Goal: Task Accomplishment & Management: Manage account settings

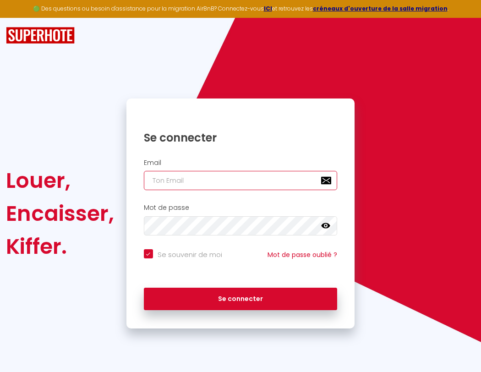
type input "l"
checkbox input "true"
type input "le"
checkbox input "true"
type input "les"
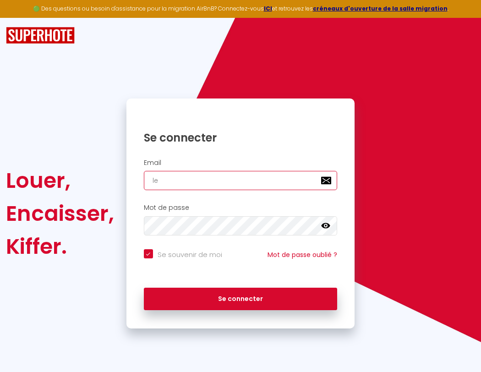
checkbox input "true"
type input "lesp"
checkbox input "true"
type input "lespa"
checkbox input "true"
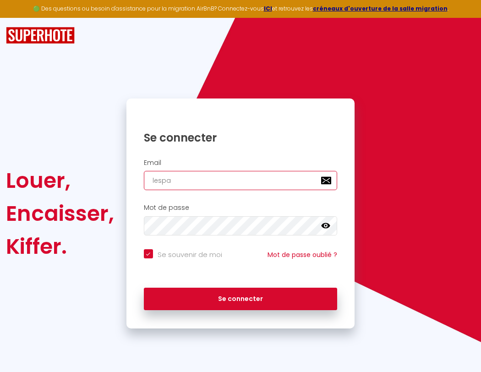
type input "lespac"
checkbox input "true"
type input "lespace"
checkbox input "true"
type input "lespaced"
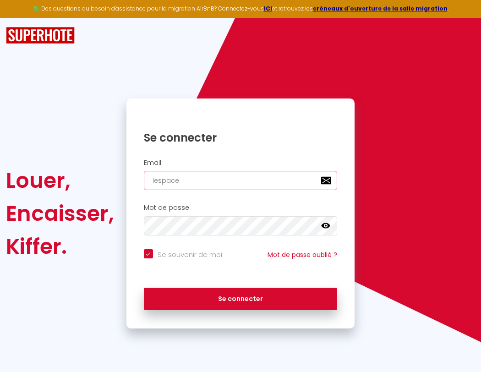
checkbox input "true"
type input "l"
checkbox input "true"
type input "lespacede"
checkbox input "true"
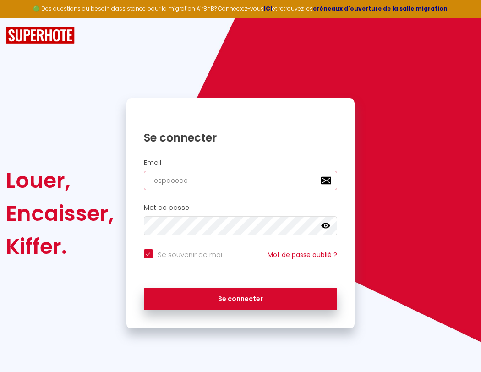
type input "le"
checkbox input "true"
type input "lespacedet"
checkbox input "true"
type input "les"
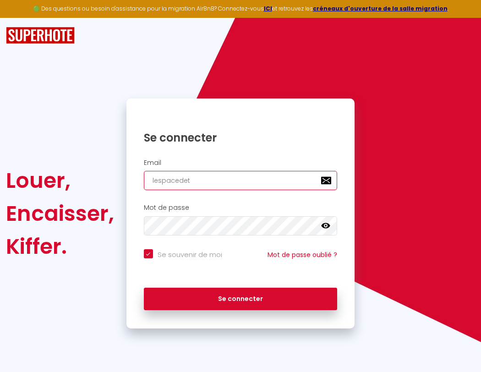
checkbox input "true"
type input "lespacedete"
checkbox input "true"
type input "lesp"
checkbox input "true"
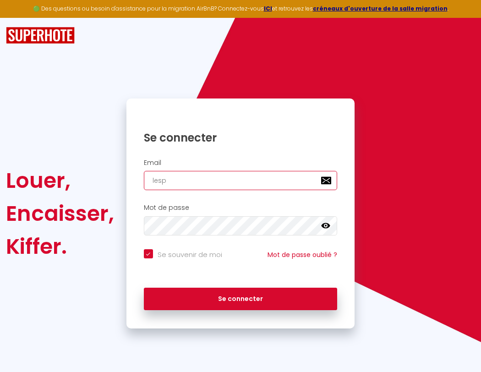
type input "lespacedeten"
checkbox input "true"
type input "lespa"
checkbox input "true"
type input "lespacedetent"
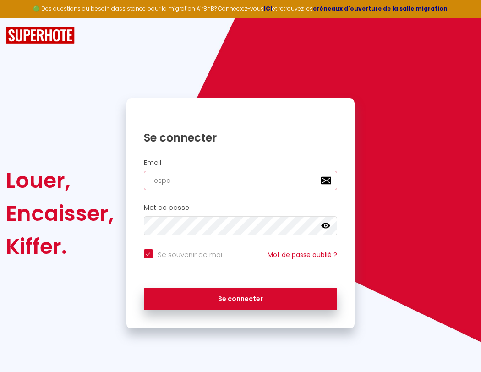
checkbox input "true"
type input "lespac"
checkbox input "true"
type input "lespacedetente"
checkbox input "true"
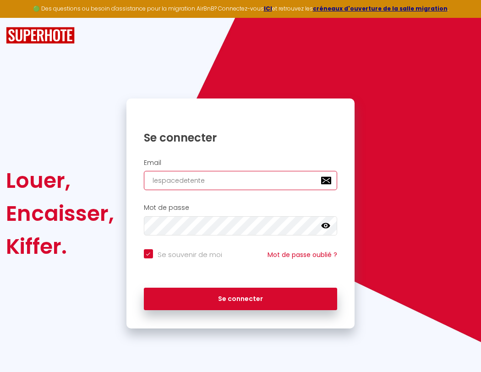
type input "lespace"
checkbox input "true"
type input "lespacedetente@"
checkbox input "true"
type input "lespaced"
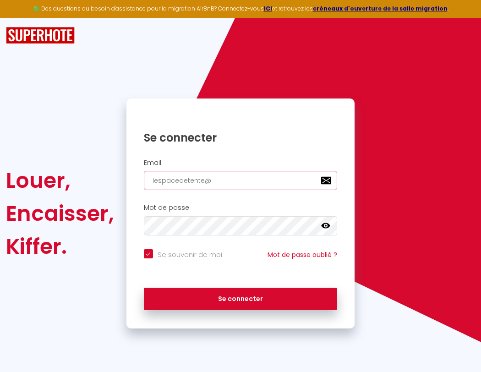
checkbox input "true"
type input "lespacedetente@g"
checkbox input "true"
type input "lespacede"
checkbox input "true"
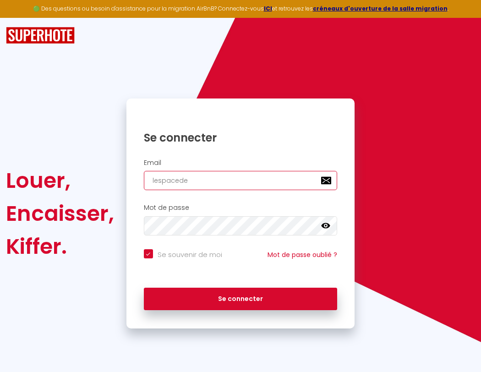
type input "lespacedetente@gm"
checkbox input "true"
type input "lespacedet"
checkbox input "true"
type input "lespacedetente@gma"
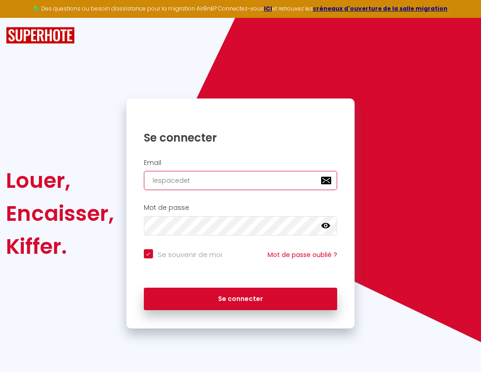
checkbox input "true"
type input "lespacedete"
checkbox input "true"
type input "lespacedetente@gmai"
checkbox input "true"
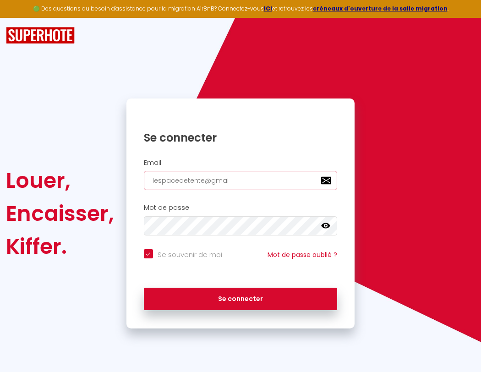
type input "lespacedeten"
checkbox input "true"
type input "[EMAIL_ADDRESS]"
checkbox input "true"
type input "lespacedetent"
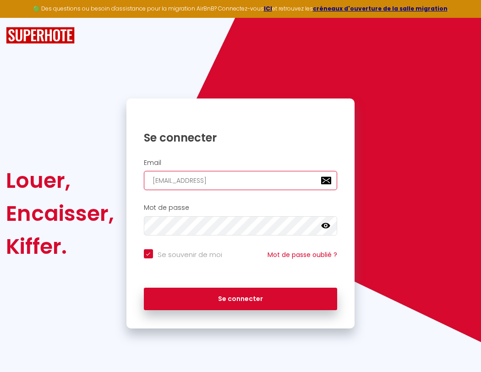
checkbox input "true"
type input "[EMAIL_ADDRESS]."
checkbox input "true"
type input "lespacedetente"
checkbox input "true"
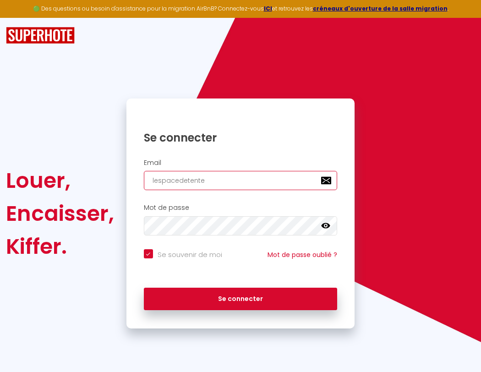
type input "lespacedetente@gmail.c"
checkbox input "true"
type input "lespacedetente@"
checkbox input "true"
type input "[EMAIL_ADDRESS][DOMAIN_NAME]"
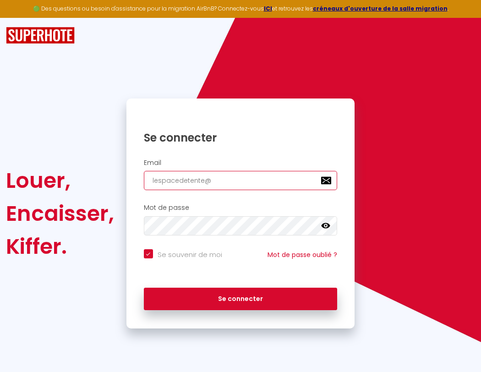
checkbox input "true"
type input "lespacedetente@g"
checkbox input "true"
type input "[EMAIL_ADDRESS][DOMAIN_NAME]"
checkbox input "true"
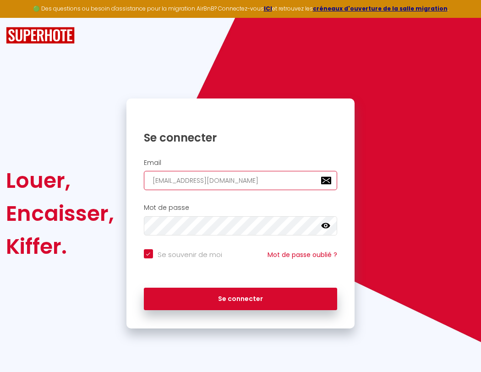
type input "lespacedetente@gm"
checkbox input "true"
type input "lespacedetente@gma"
checkbox input "true"
type input "lespacedetente@gmai"
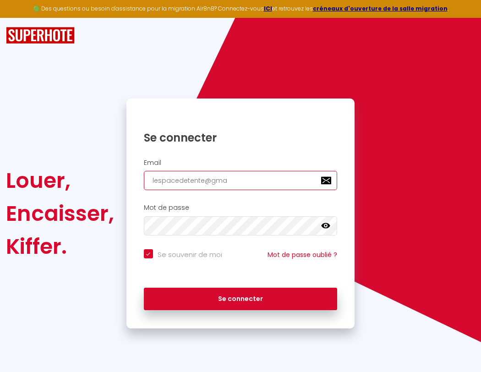
checkbox input "true"
type input "[EMAIL_ADDRESS]"
checkbox input "true"
type input "[EMAIL_ADDRESS]."
checkbox input "true"
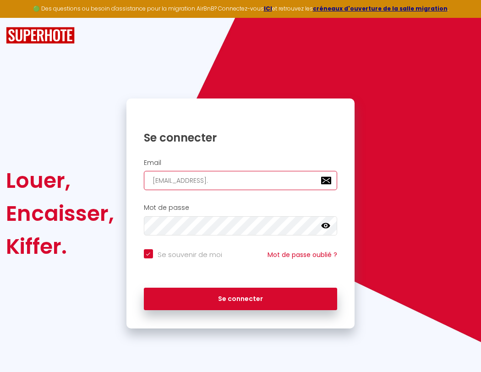
type input "lespacedetente@gmail.c"
checkbox input "true"
type input "[EMAIL_ADDRESS][DOMAIN_NAME]"
checkbox input "true"
type input "[EMAIL_ADDRESS][DOMAIN_NAME]"
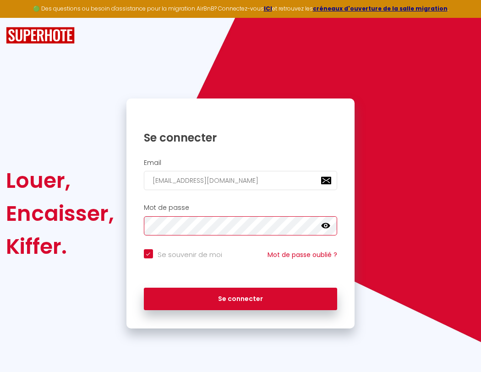
checkbox input "true"
